Goal: Information Seeking & Learning: Learn about a topic

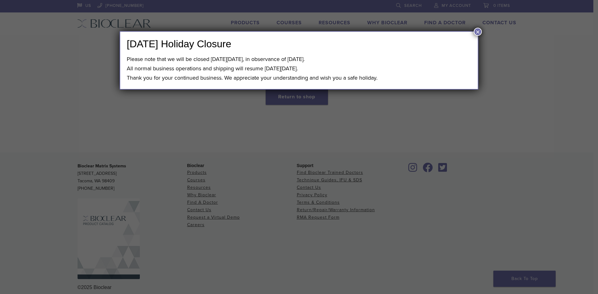
click at [476, 31] on button "×" at bounding box center [478, 32] width 8 height 8
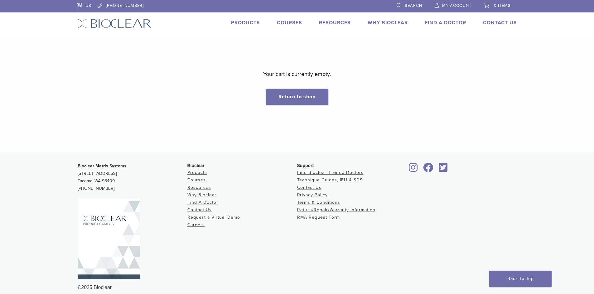
click at [130, 26] on img at bounding box center [114, 23] width 74 height 9
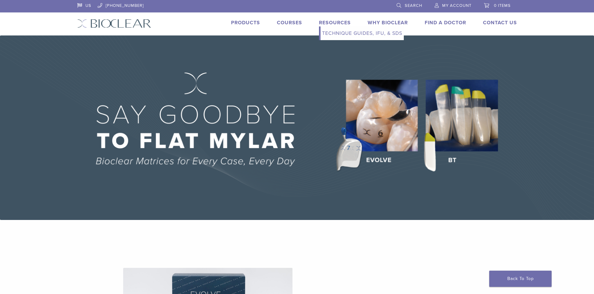
click at [332, 22] on link "Resources" at bounding box center [335, 23] width 32 height 6
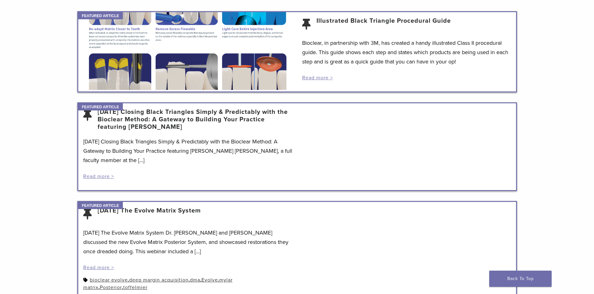
scroll to position [31, 0]
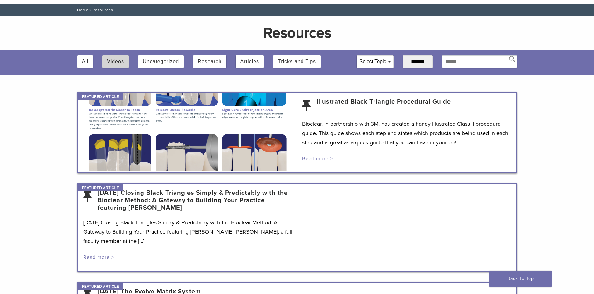
click at [117, 65] on button "Videos" at bounding box center [115, 61] width 17 height 12
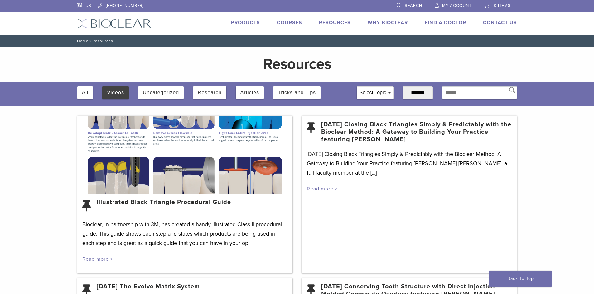
click at [185, 201] on link "Illustrated Black Triangle Procedural Guide" at bounding box center [164, 206] width 134 height 15
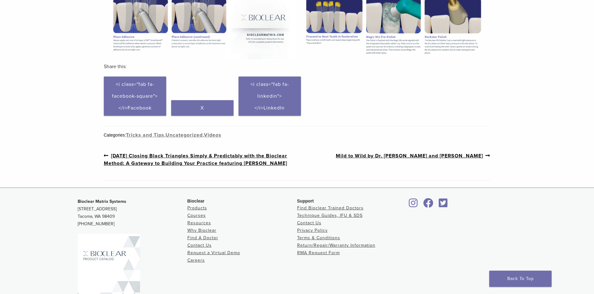
scroll to position [312, 0]
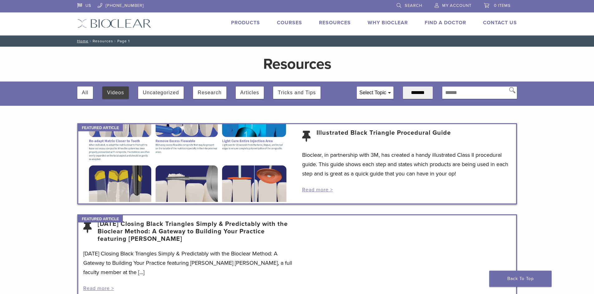
click at [79, 95] on div "All" at bounding box center [85, 93] width 16 height 12
click at [84, 95] on button "All" at bounding box center [85, 93] width 7 height 12
click at [247, 92] on button "Articles" at bounding box center [249, 93] width 19 height 12
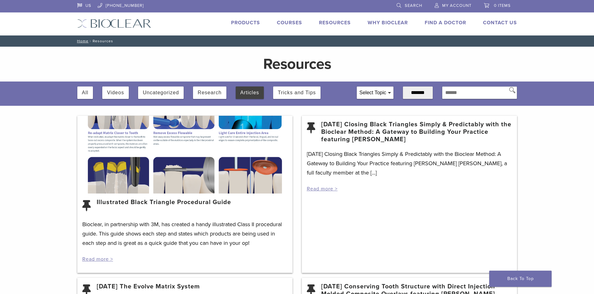
click at [373, 133] on link "[DATE] Closing Black Triangles Simply & Predictably with the Bioclear Method: A…" at bounding box center [416, 132] width 191 height 22
